Goal: Task Accomplishment & Management: Use online tool/utility

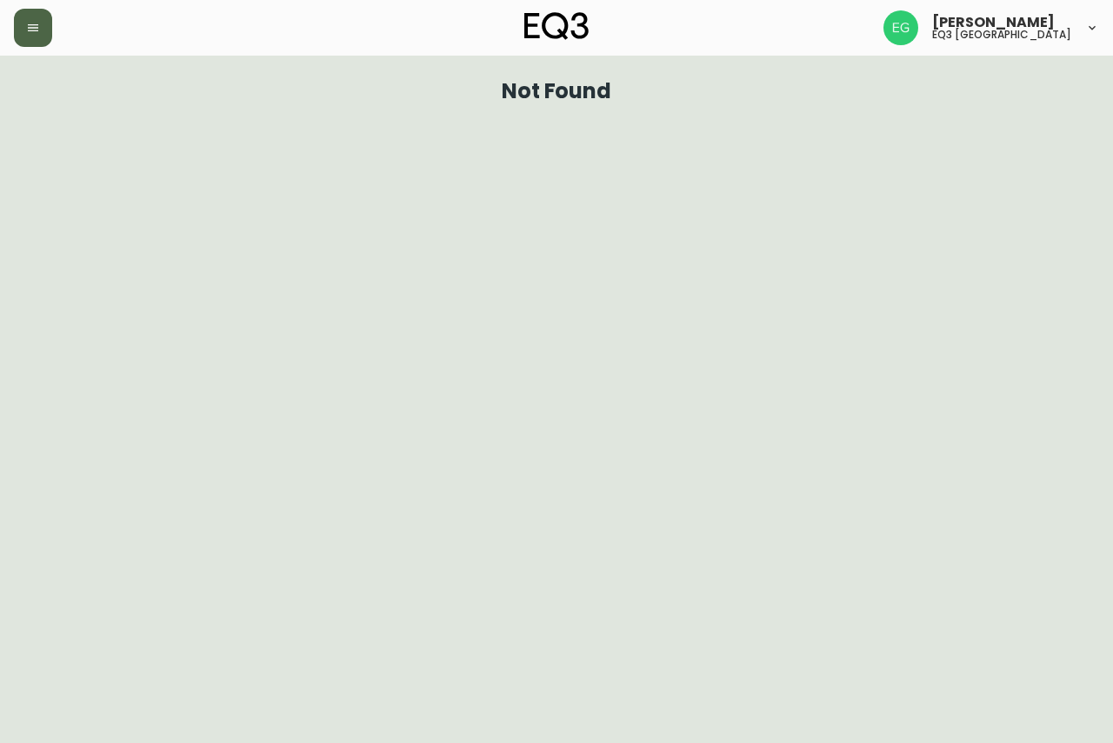
click at [37, 19] on button "button" at bounding box center [33, 28] width 38 height 38
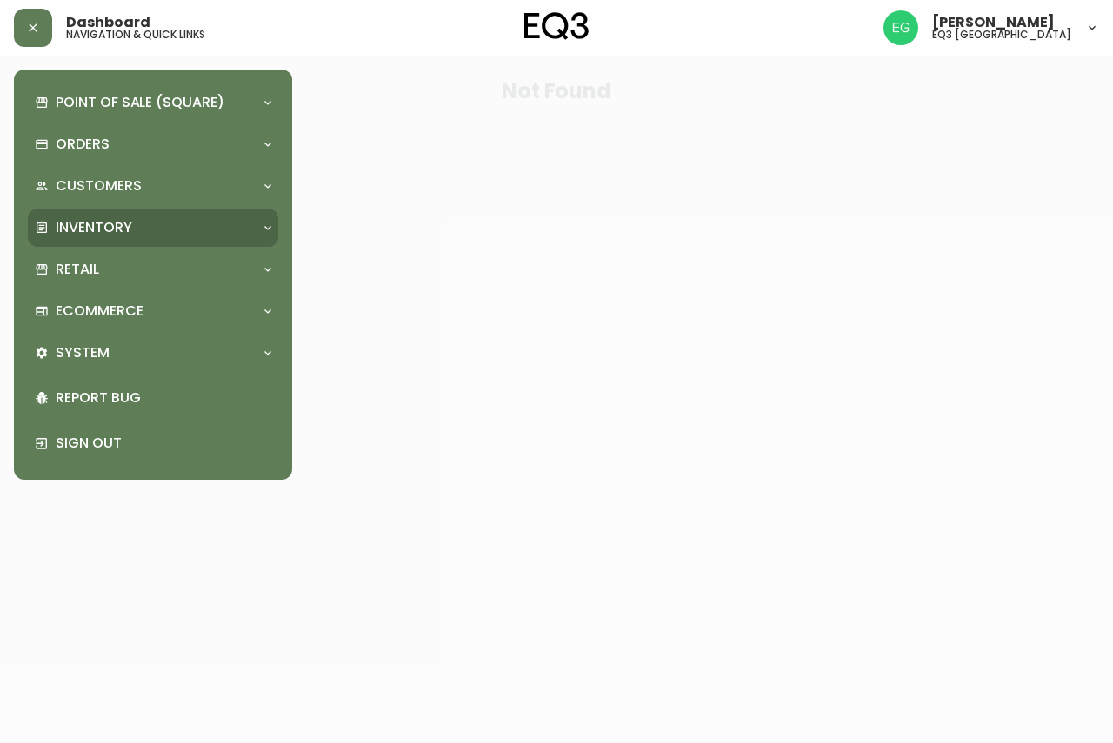
drag, startPoint x: 107, startPoint y: 234, endPoint x: 101, endPoint y: 248, distance: 15.2
click at [110, 235] on p "Inventory" at bounding box center [94, 227] width 76 height 19
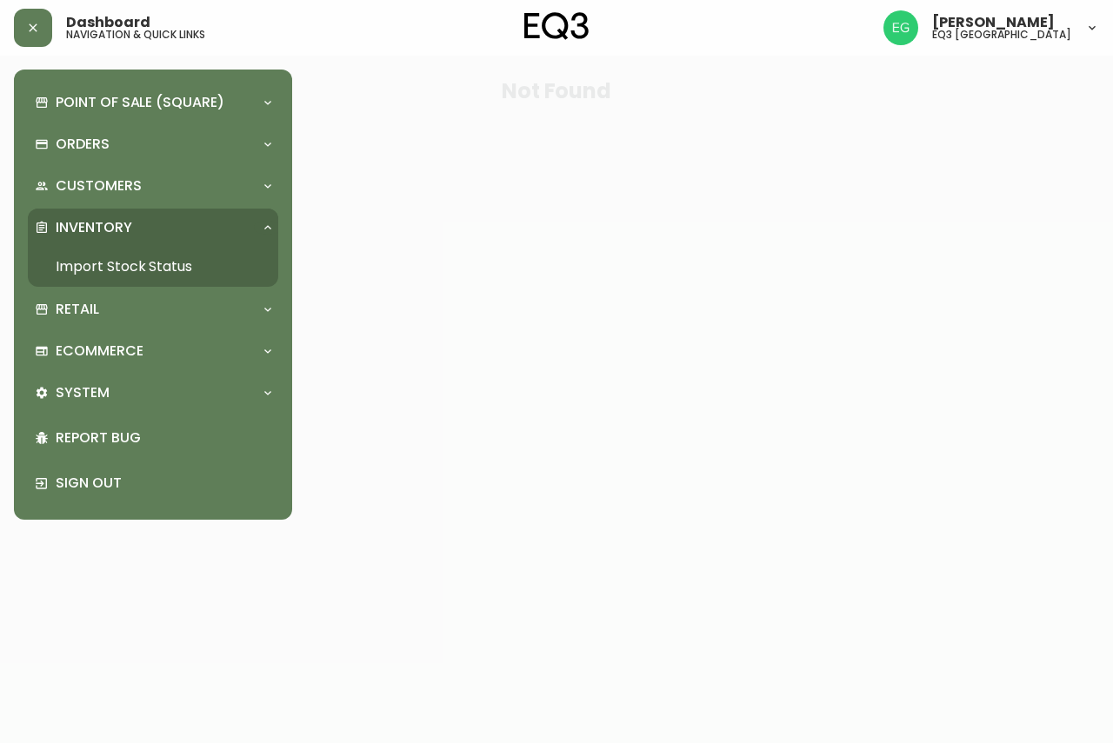
click at [115, 262] on link "Import Stock Status" at bounding box center [153, 267] width 250 height 40
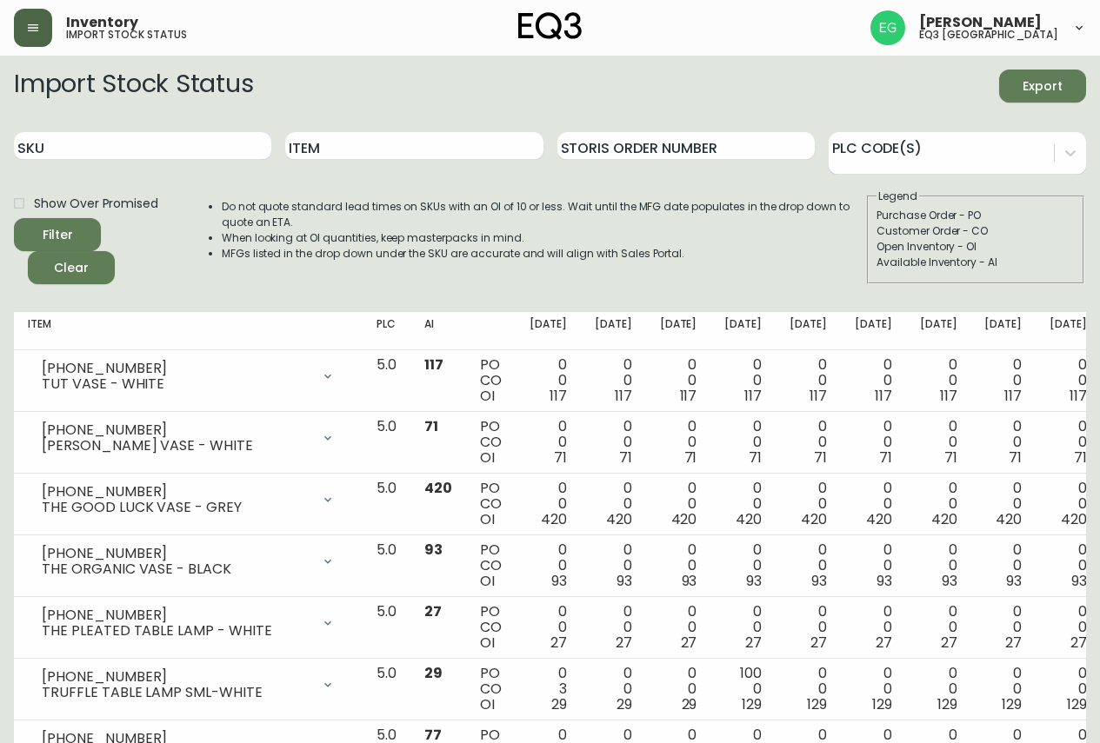
click at [42, 39] on button "button" at bounding box center [33, 28] width 38 height 38
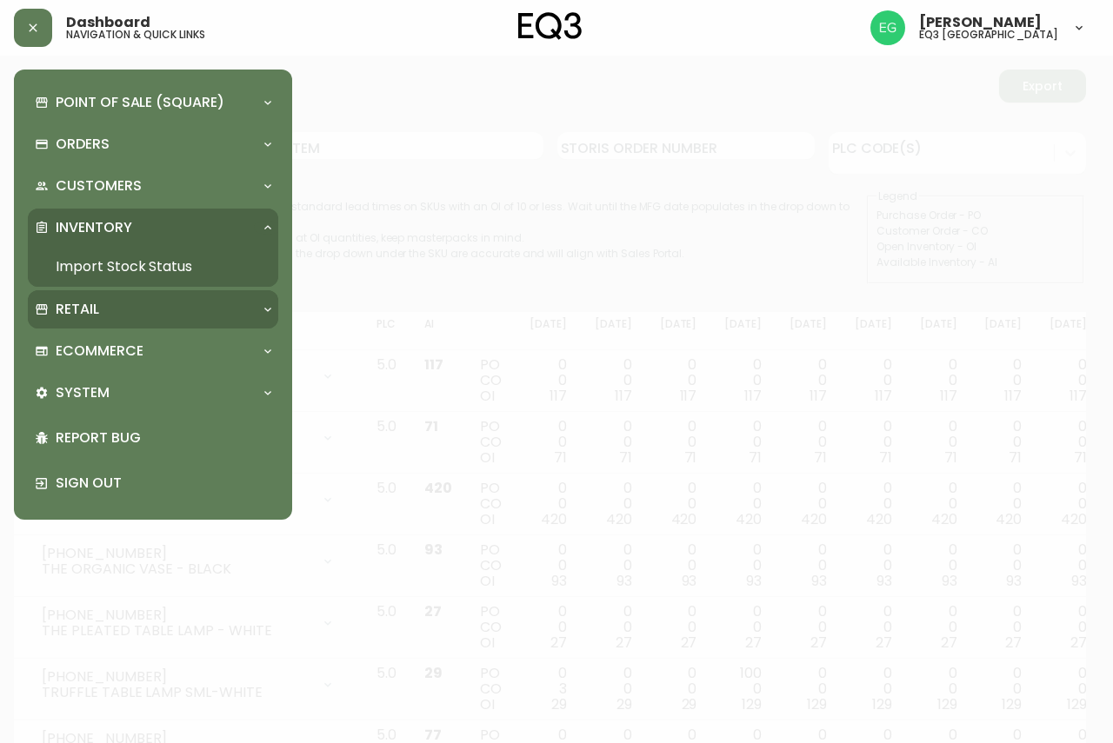
click at [139, 309] on div "Retail" at bounding box center [144, 309] width 219 height 19
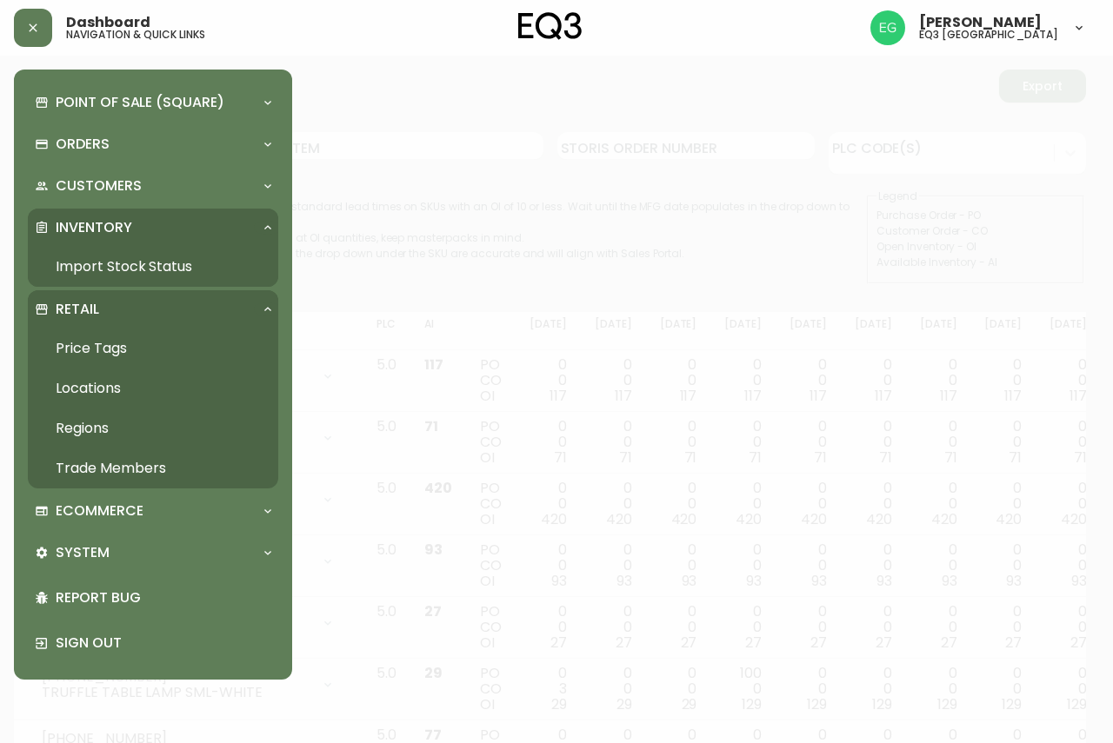
click at [123, 350] on link "Price Tags" at bounding box center [153, 349] width 250 height 40
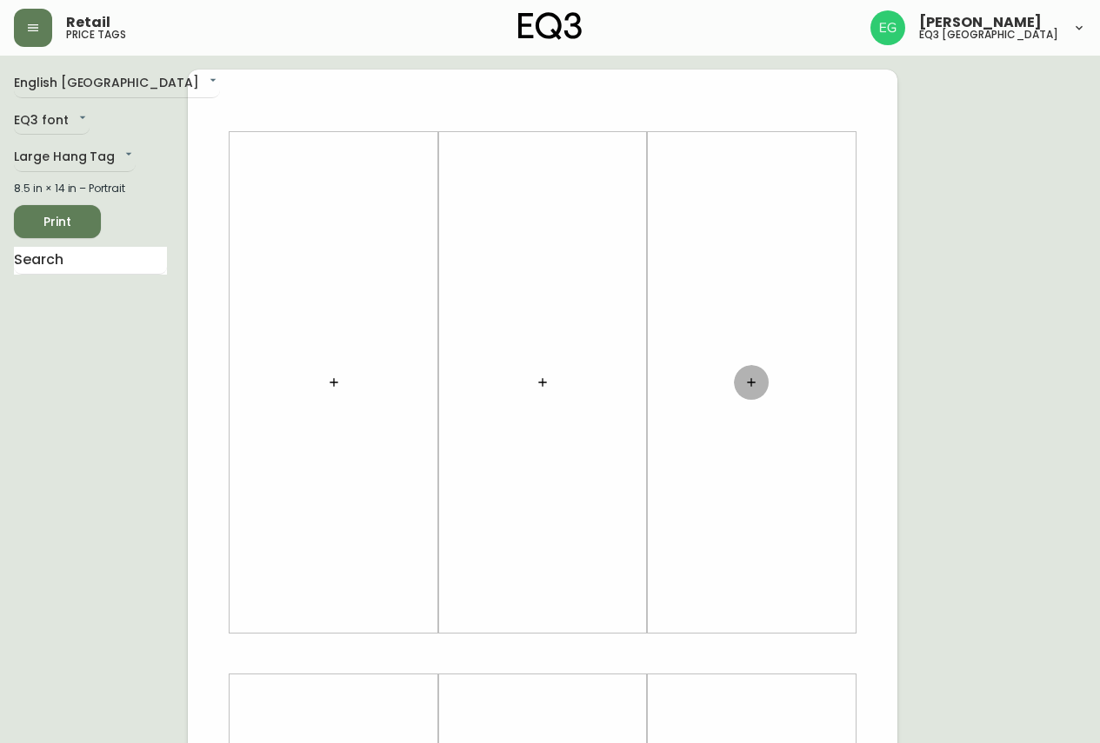
click at [748, 387] on icon "button" at bounding box center [751, 382] width 14 height 14
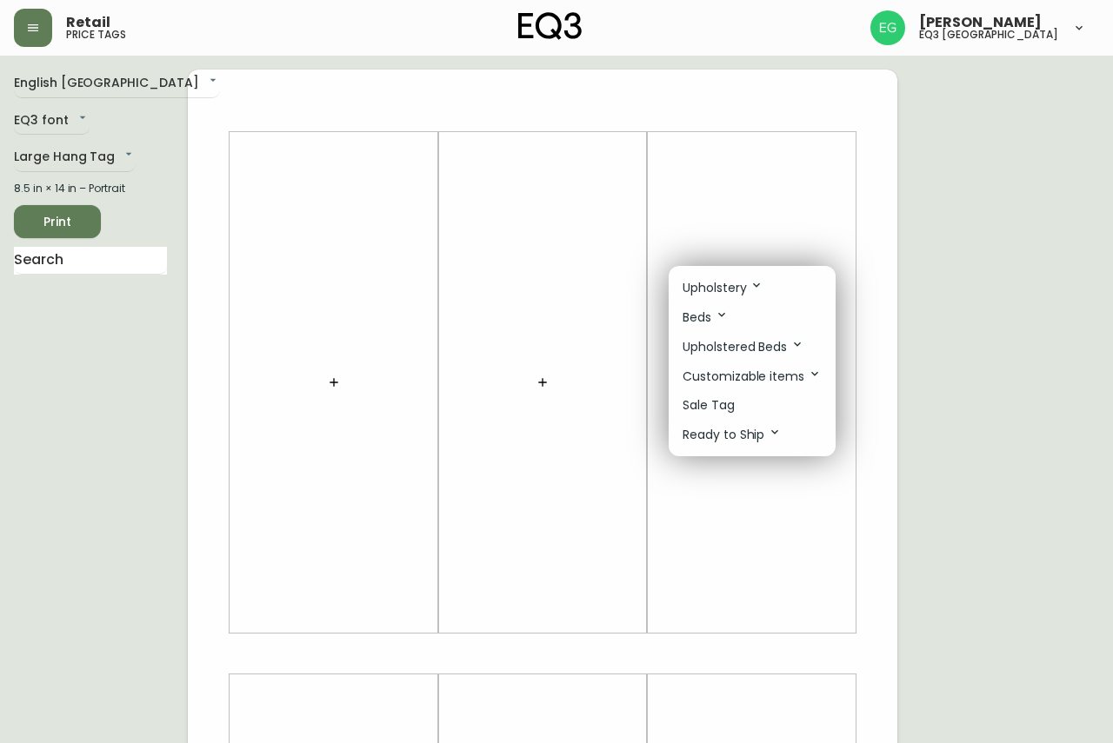
click at [134, 271] on div at bounding box center [556, 371] width 1113 height 743
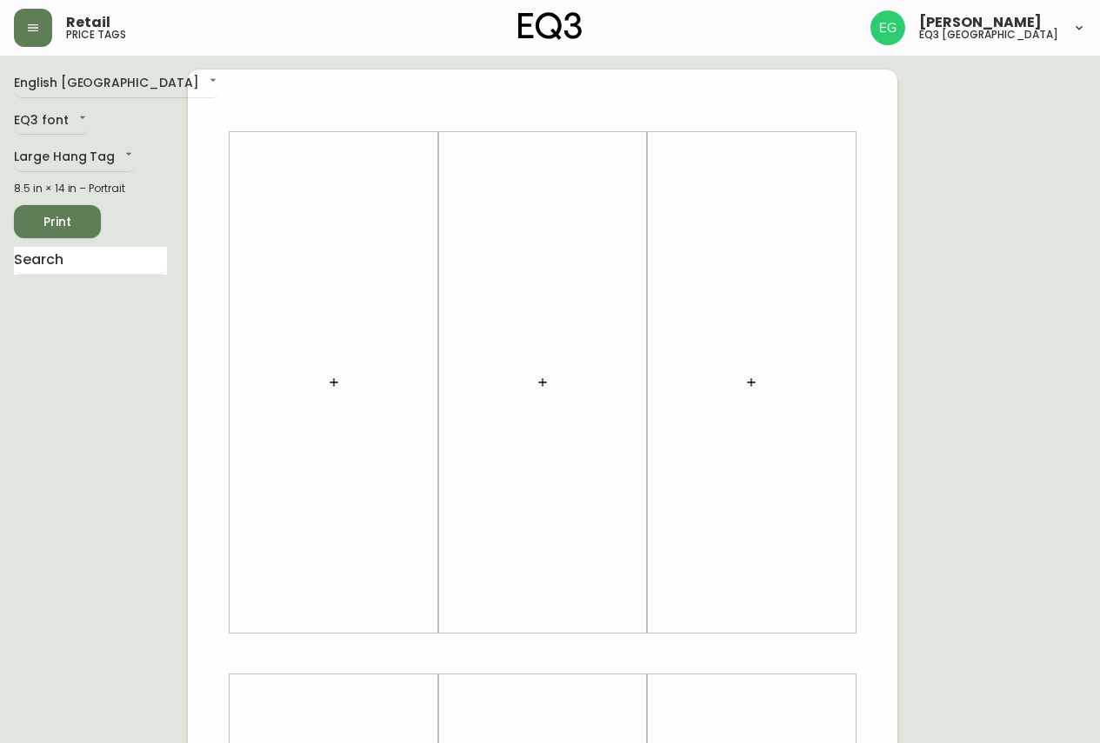
click at [134, 266] on div "Upholstery Beds Upholstered Beds Customizable items Sale Tag Ready to Ship" at bounding box center [550, 208] width 1100 height 417
click at [134, 266] on input "text" at bounding box center [90, 261] width 153 height 28
type input "[PERSON_NAME] 2"
click at [773, 377] on div at bounding box center [751, 383] width 188 height 484
click at [761, 378] on button "button" at bounding box center [751, 382] width 35 height 35
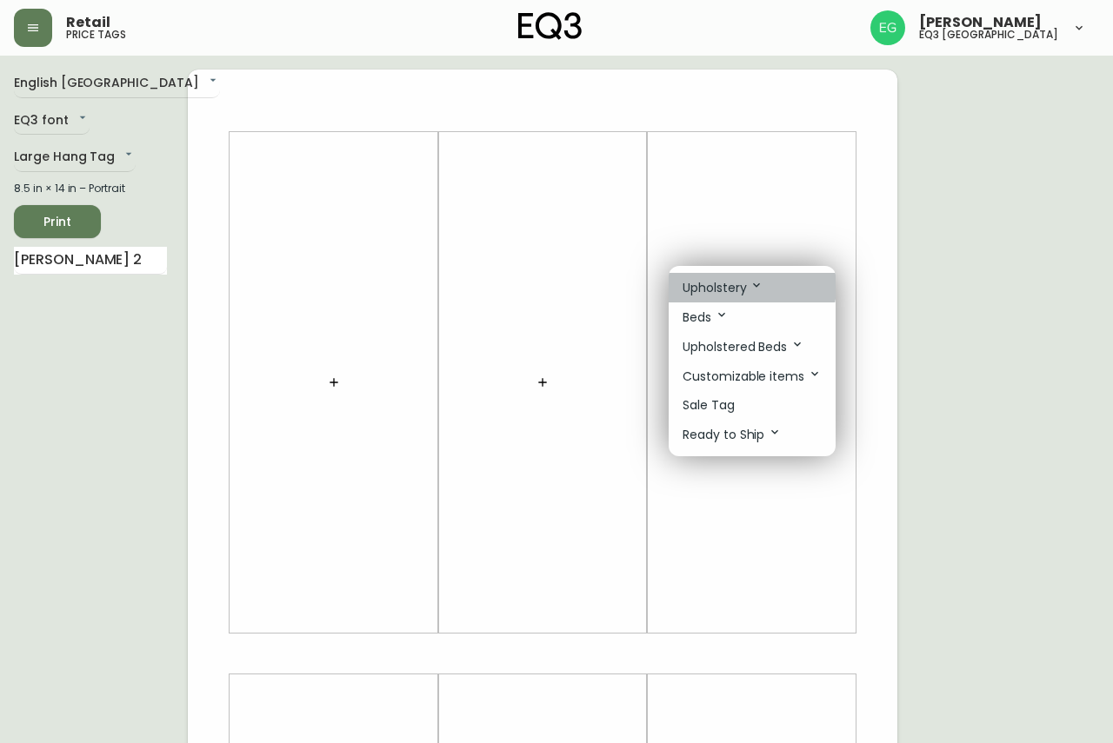
click at [732, 285] on p "Upholstery" at bounding box center [722, 287] width 81 height 19
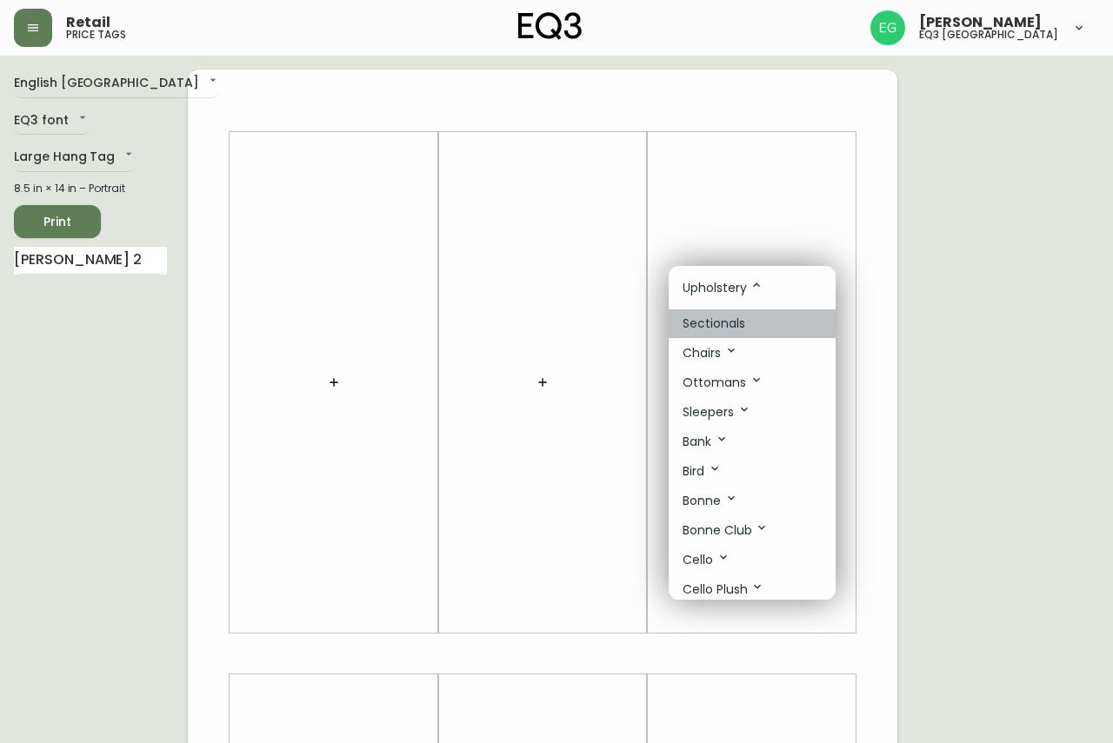
click at [748, 324] on li "Sectionals" at bounding box center [751, 323] width 167 height 29
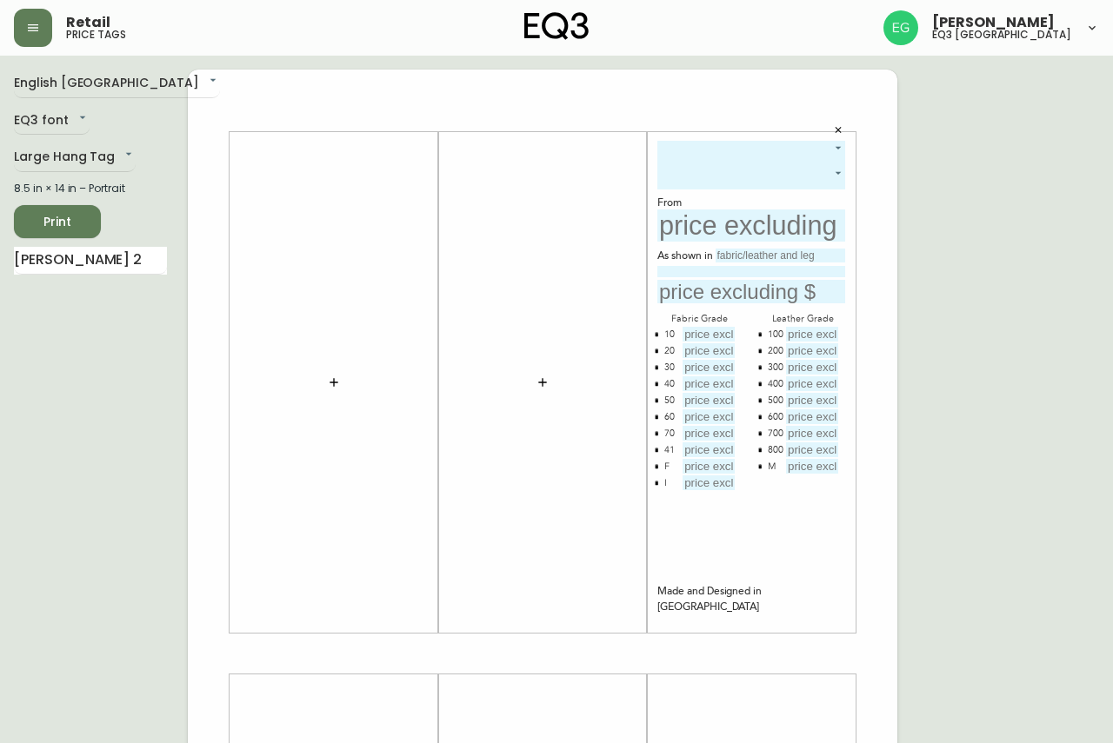
click at [722, 152] on body "Retail price tags [PERSON_NAME] eq3 [GEOGRAPHIC_DATA] English [GEOGRAPHIC_DATA]…" at bounding box center [556, 619] width 1113 height 1238
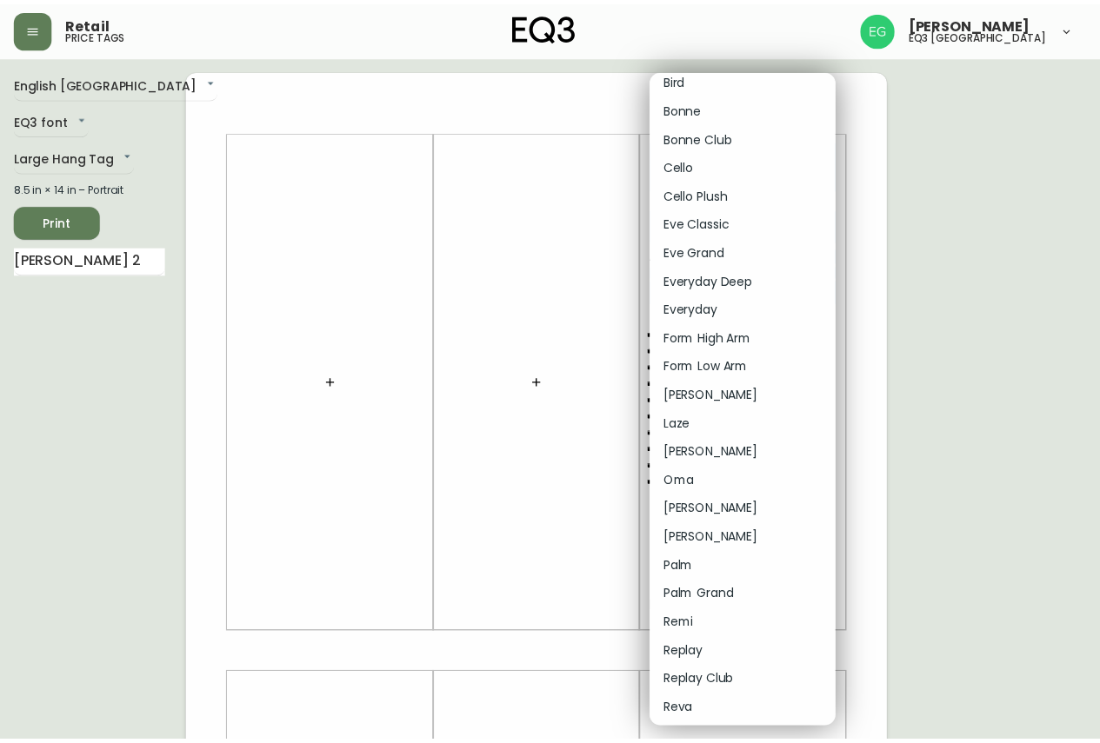
scroll to position [87, 0]
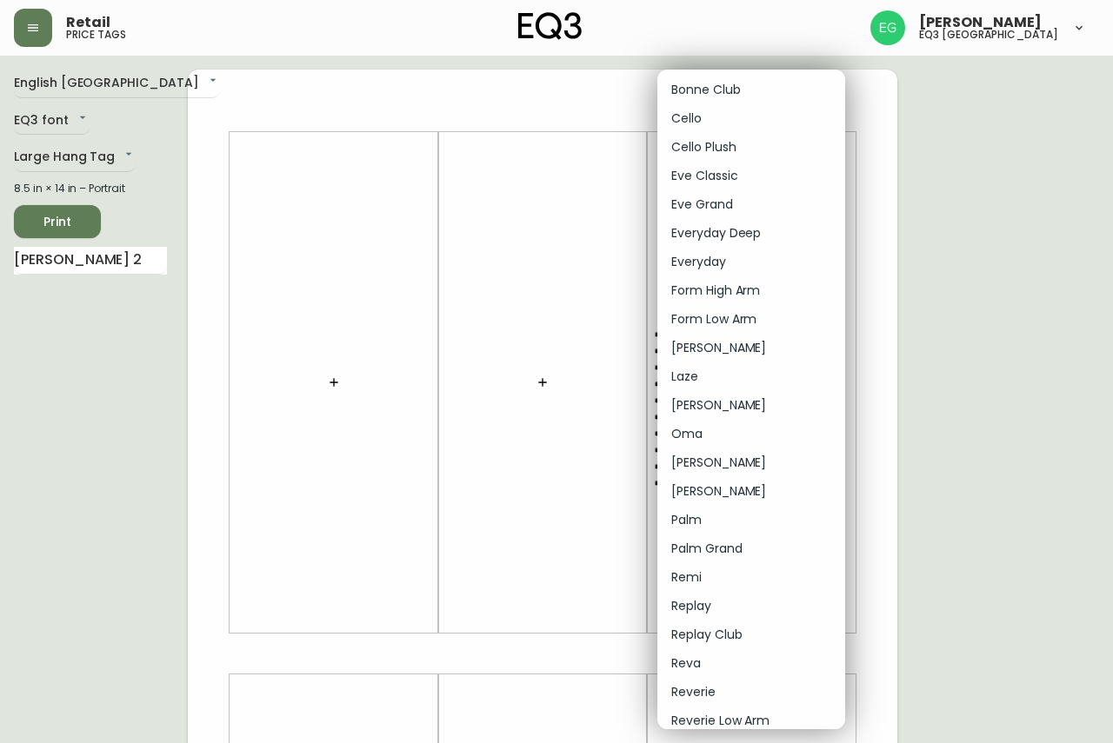
click at [717, 664] on li "Reva" at bounding box center [751, 663] width 188 height 29
type input "23"
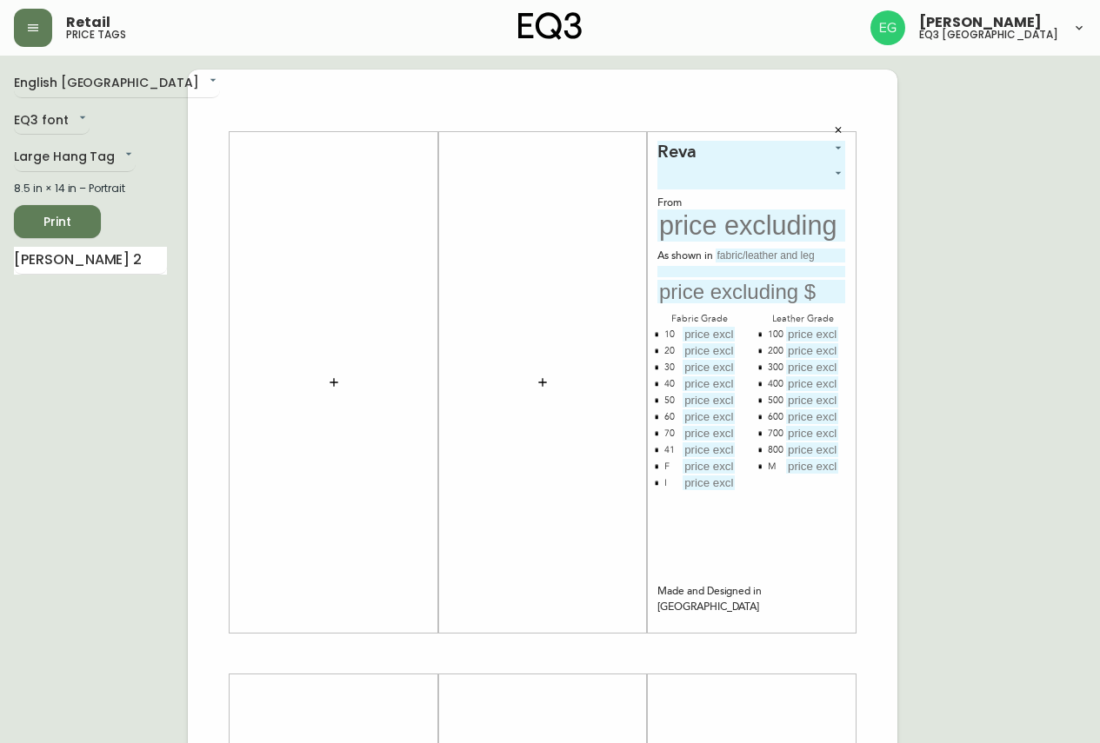
click at [779, 195] on div "[PERSON_NAME] 23 ​ From As shown in Fabric Grade 10 20 30 40 50 60 70 41 F I Le…" at bounding box center [751, 383] width 188 height 484
click at [778, 177] on body "Retail price tags [PERSON_NAME] eq3 [GEOGRAPHIC_DATA] English [GEOGRAPHIC_DATA]…" at bounding box center [550, 619] width 1100 height 1238
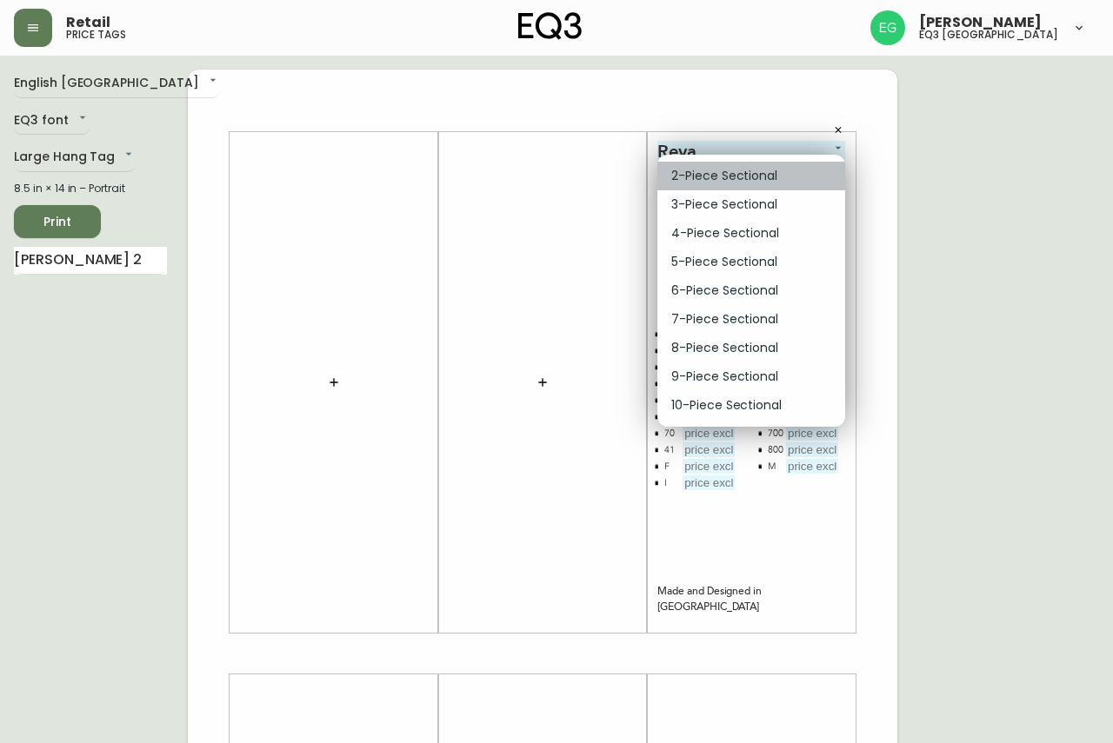
click at [774, 182] on li "2-Piece Sectional" at bounding box center [751, 176] width 188 height 29
type input "0"
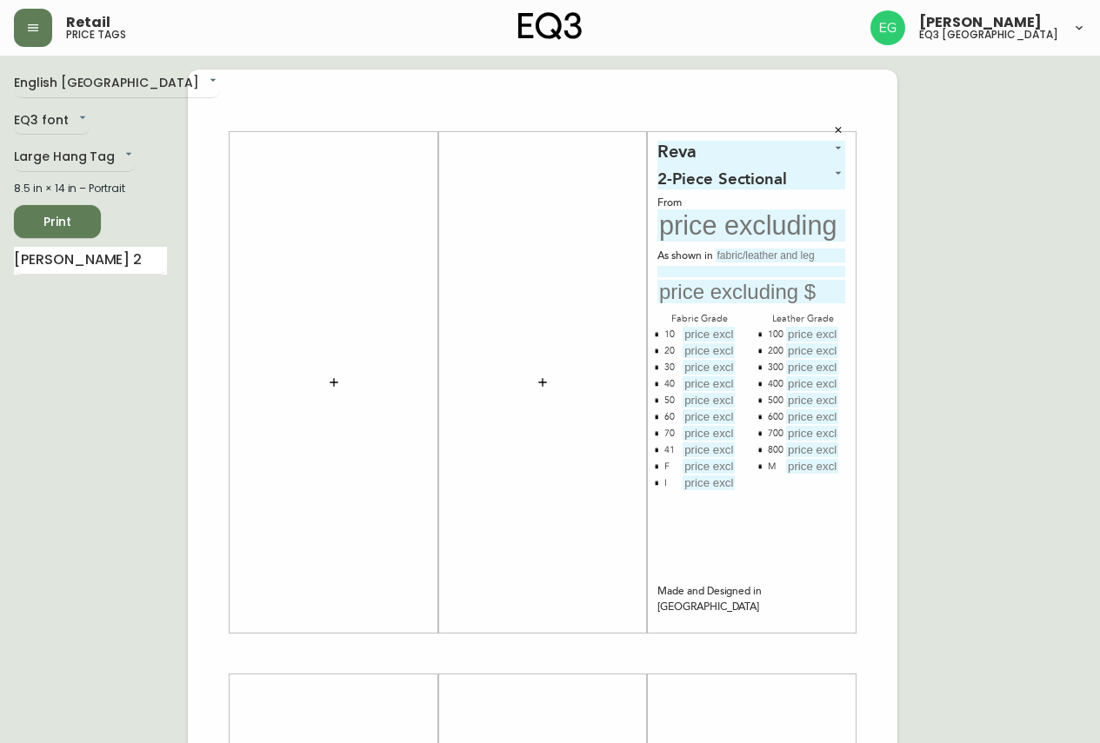
click at [734, 239] on input "text" at bounding box center [751, 225] width 188 height 32
type input "$7199"
click at [738, 249] on input "text" at bounding box center [780, 256] width 130 height 14
type input "a"
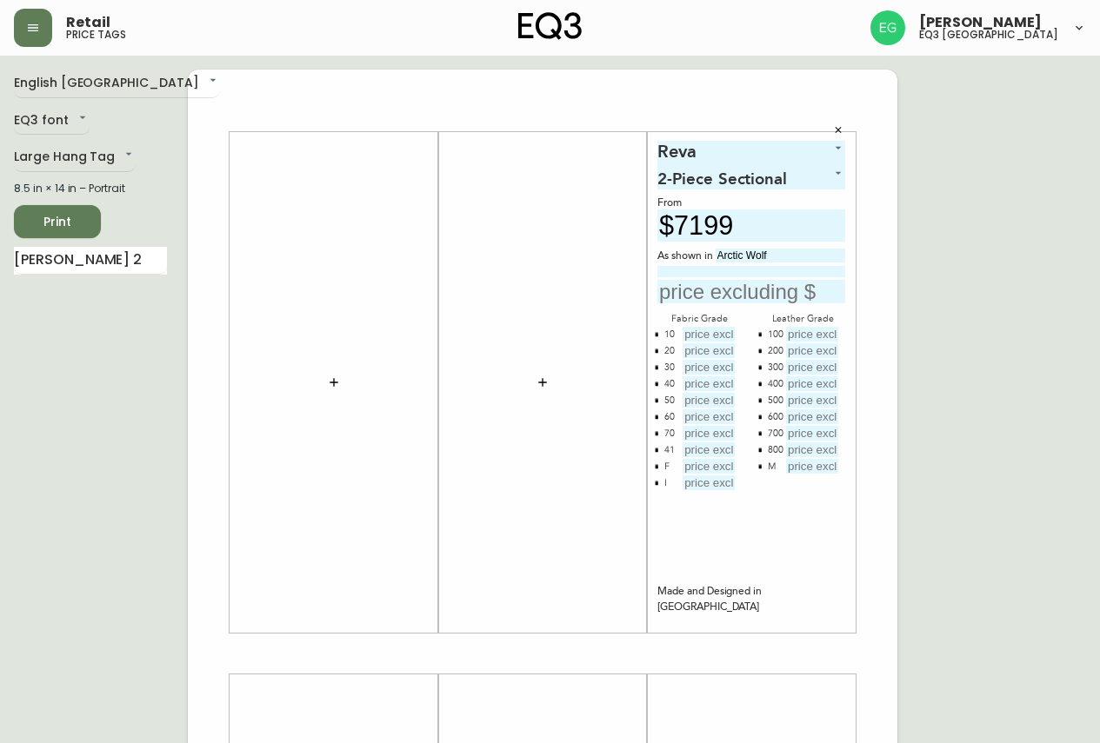
type input "Arctic Wolf"
click at [683, 271] on input at bounding box center [751, 271] width 188 height 11
type input "Black Ash Legs"
click at [721, 332] on input "text" at bounding box center [708, 334] width 52 height 15
type input "$7199"
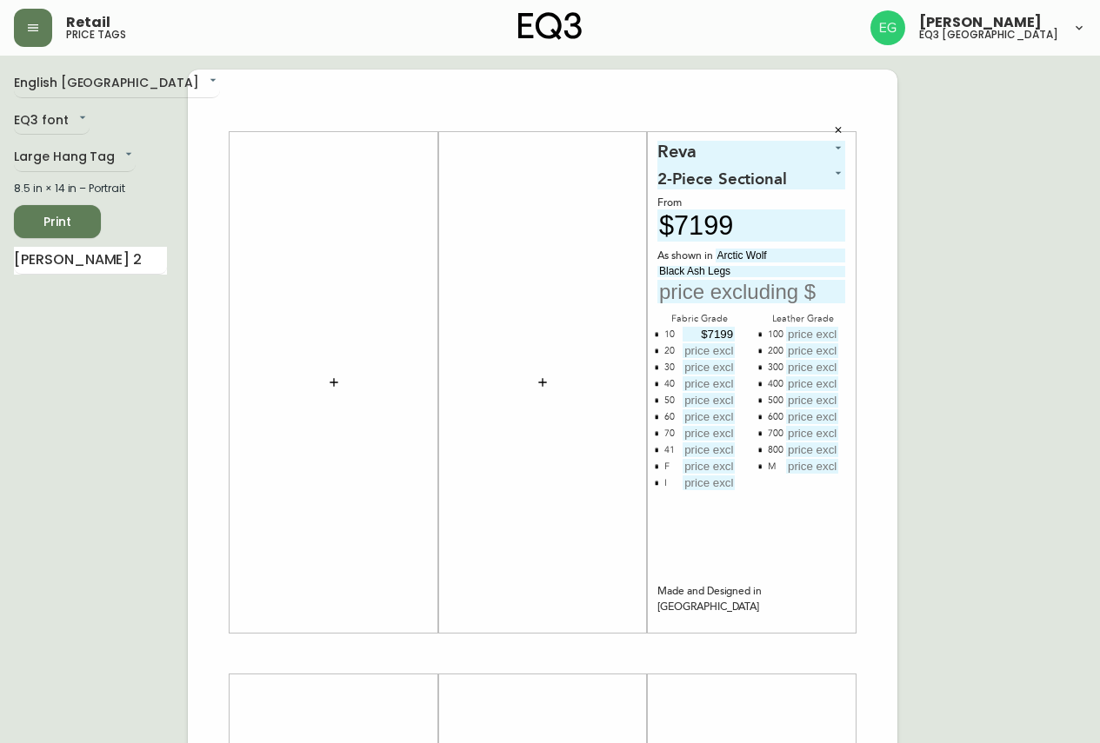
click at [728, 355] on input "text" at bounding box center [708, 350] width 52 height 15
type input "$7699"
click at [721, 370] on input "text" at bounding box center [708, 367] width 52 height 15
type input "$8199"
click at [719, 383] on input "text" at bounding box center [708, 383] width 52 height 15
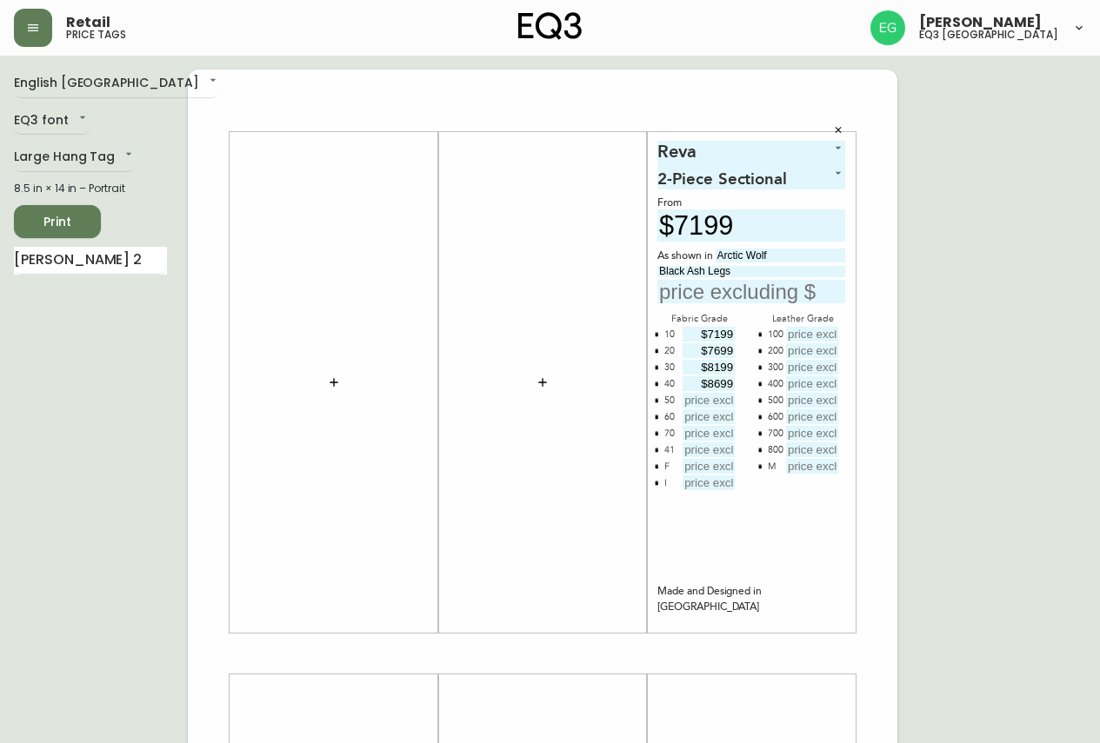
type input "$8699"
type input "$9199"
type input "$9"
type input "$9699"
click at [721, 429] on input "text" at bounding box center [708, 433] width 52 height 15
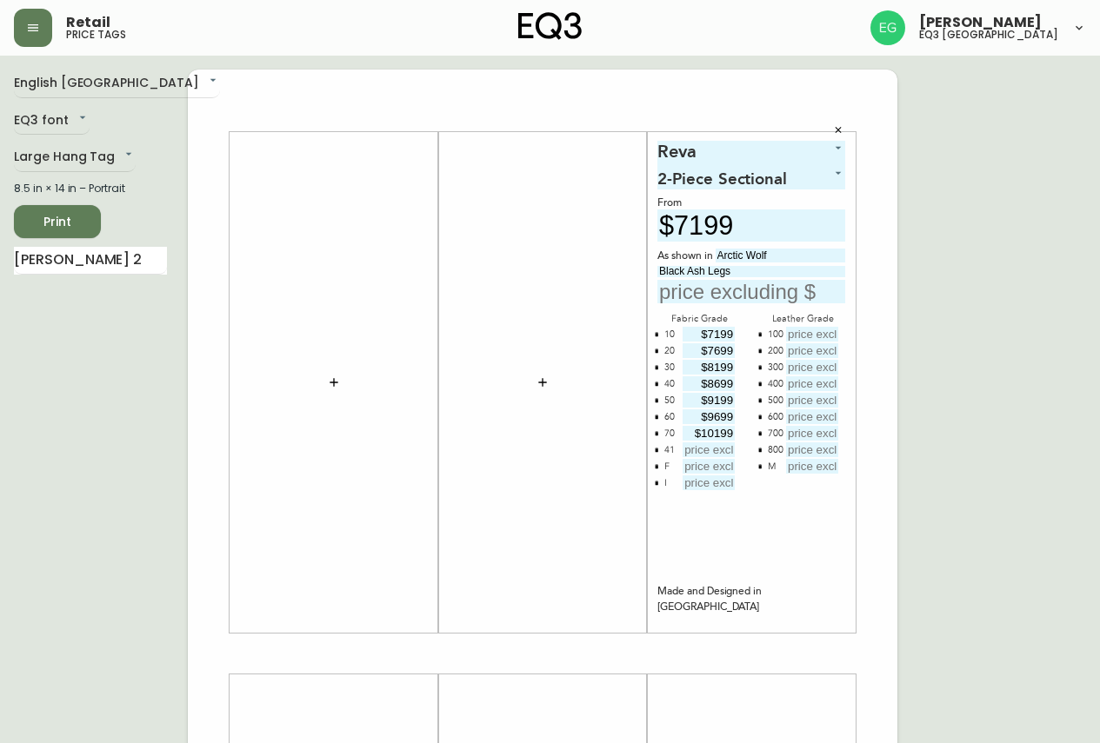
type input "$10199"
click at [720, 456] on input "text" at bounding box center [708, 449] width 52 height 15
click at [657, 448] on icon "button" at bounding box center [656, 449] width 5 height 5
click at [698, 468] on input "text" at bounding box center [708, 466] width 52 height 15
type input "$18199"
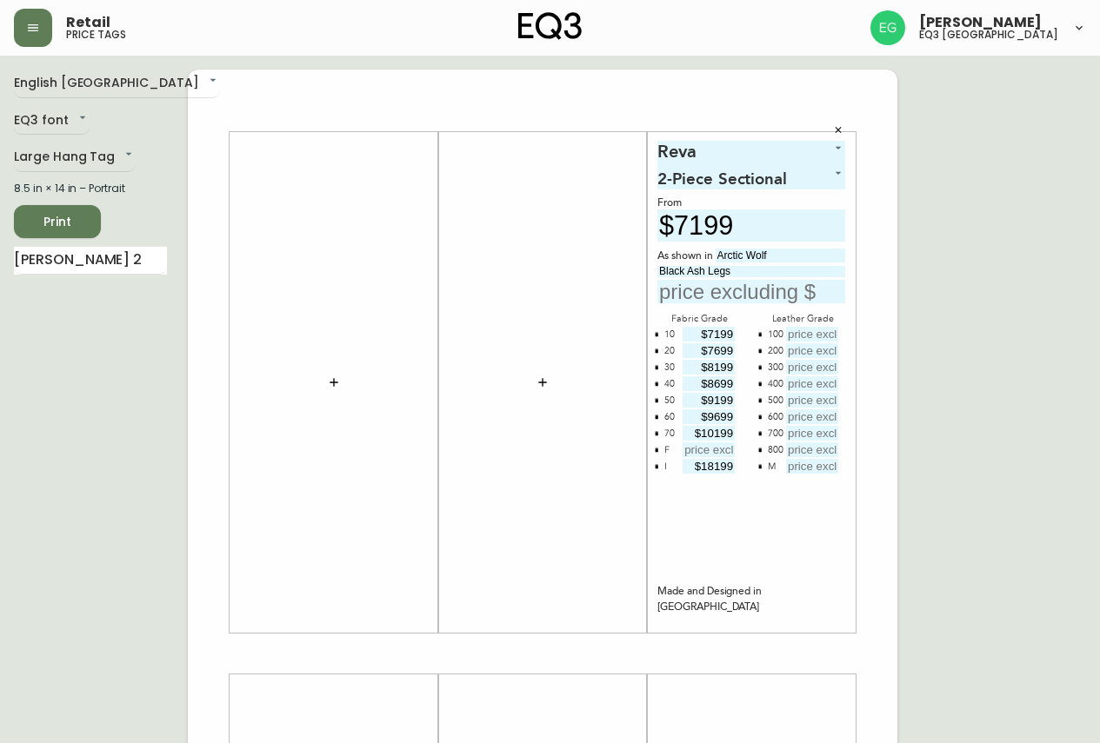
click at [664, 450] on div "F" at bounding box center [666, 450] width 5 height 17
click at [655, 449] on icon "button" at bounding box center [655, 450] width 3 height 4
click at [789, 301] on input "text" at bounding box center [751, 291] width 188 height 23
type input "$7699"
click at [809, 330] on input "text" at bounding box center [812, 334] width 52 height 15
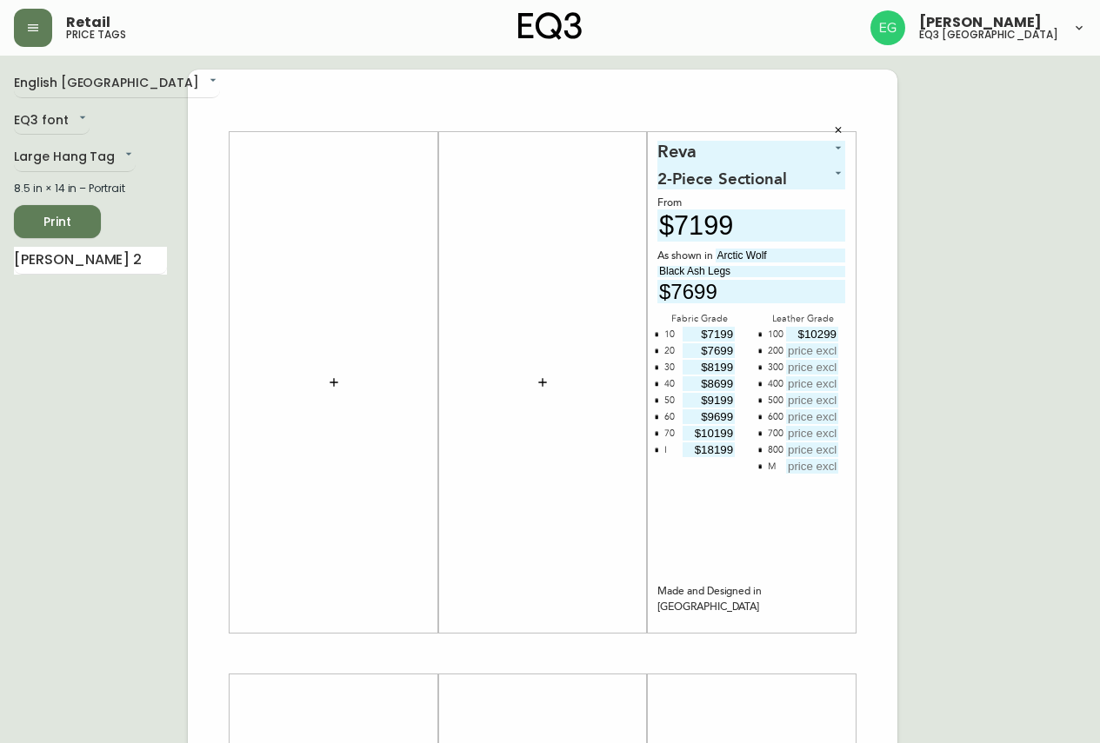
type input "$10299"
click at [807, 343] on input "text" at bounding box center [812, 350] width 52 height 15
type input "$10799"
click at [830, 368] on input "text" at bounding box center [812, 367] width 52 height 15
type input "$11299"
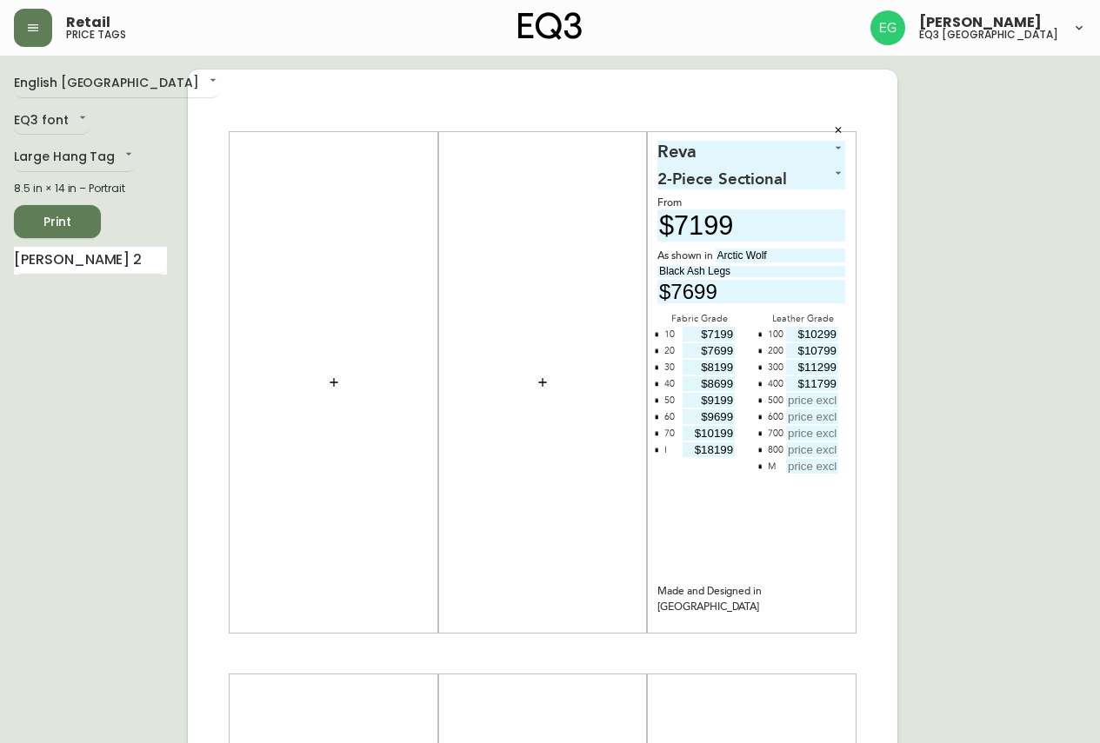
type input "$11799"
type input "$12299"
type input "$12799"
click at [828, 431] on input "text" at bounding box center [812, 433] width 52 height 15
type input "$13299"
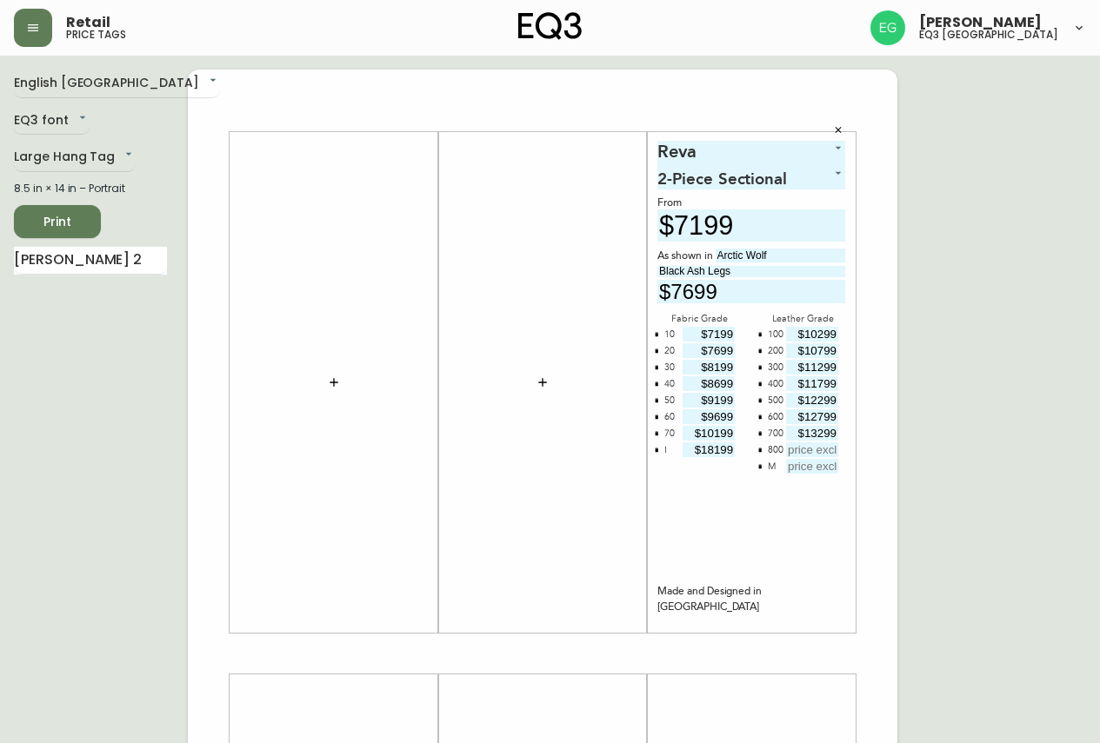
click at [809, 449] on input "text" at bounding box center [812, 449] width 52 height 15
type input "$13799"
click at [821, 469] on input "text" at bounding box center [812, 466] width 52 height 15
click at [757, 468] on icon "button" at bounding box center [759, 465] width 5 height 5
click at [58, 216] on span "Print" at bounding box center [57, 222] width 59 height 22
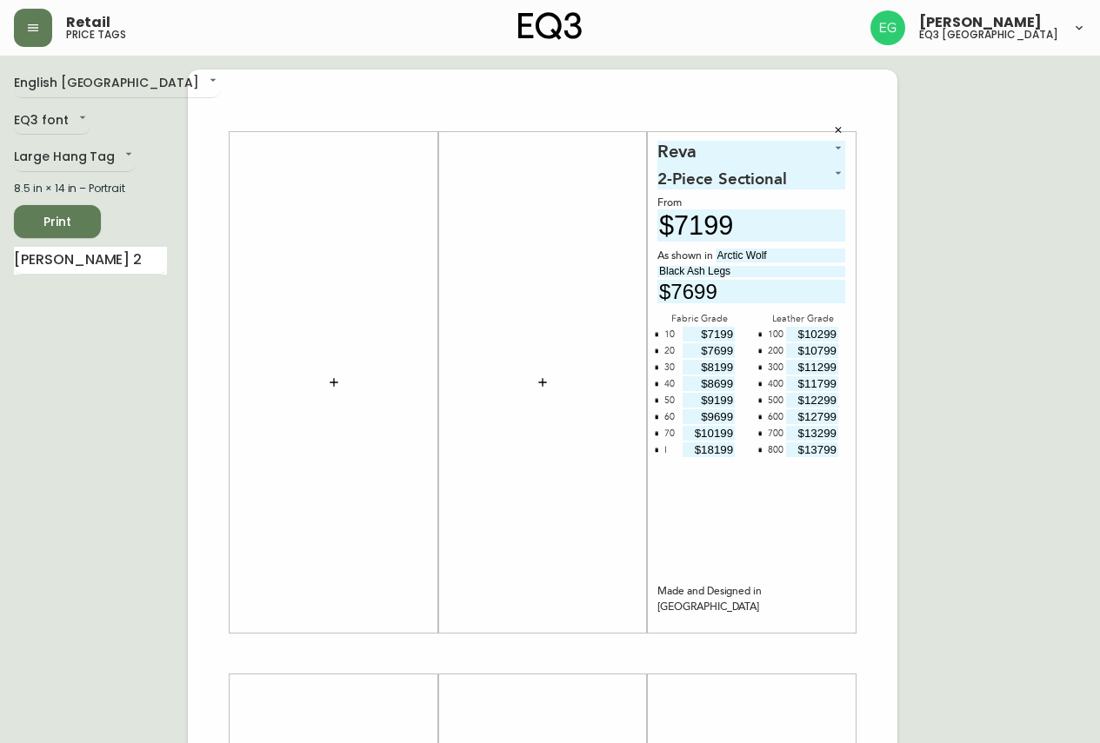
scroll to position [0, 0]
